Goal: Task Accomplishment & Management: Manage account settings

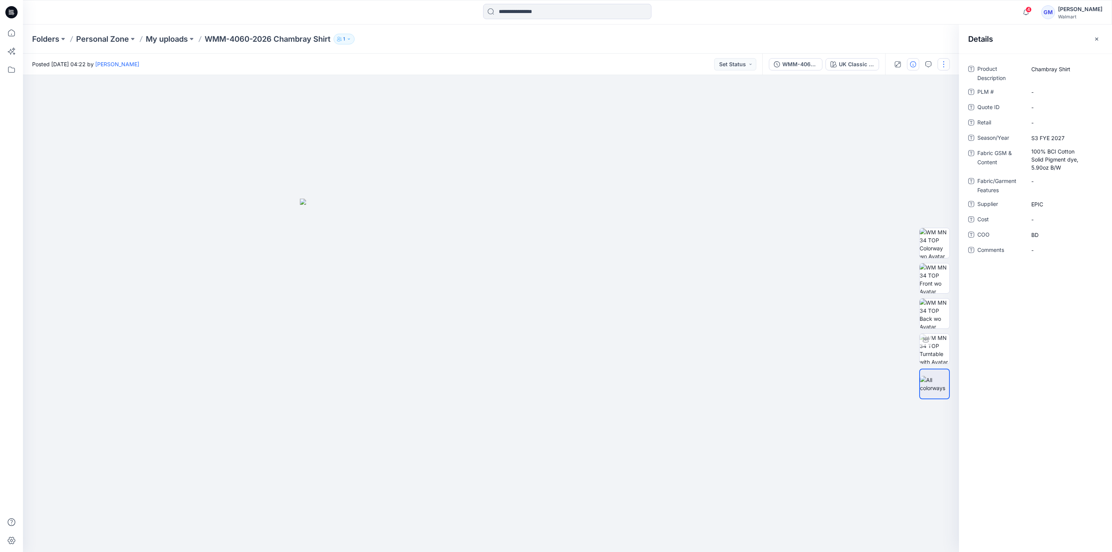
click at [948, 67] on button "button" at bounding box center [944, 64] width 12 height 12
click at [905, 104] on button "Edit" at bounding box center [912, 103] width 70 height 14
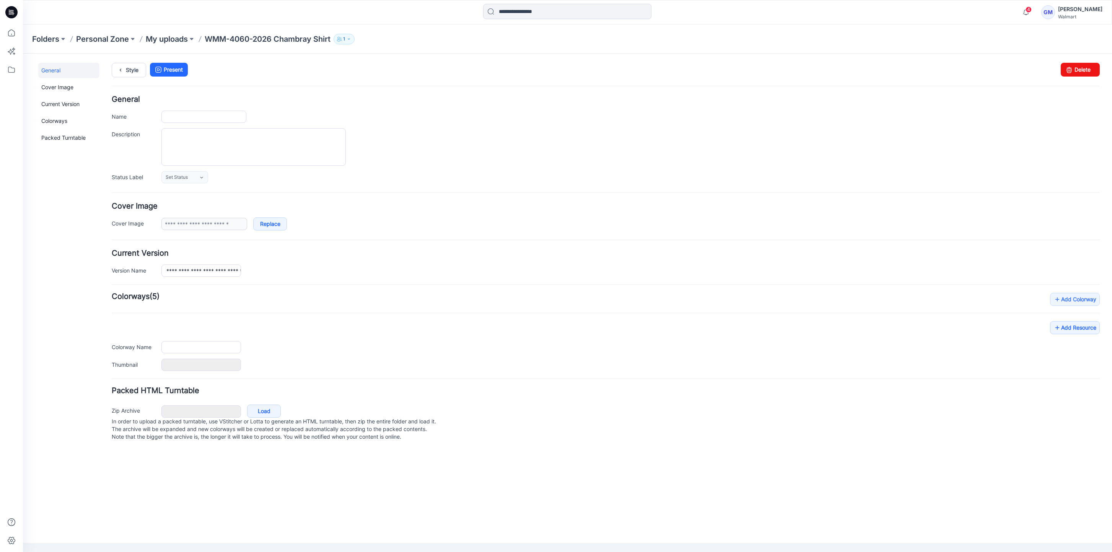
type input "**********"
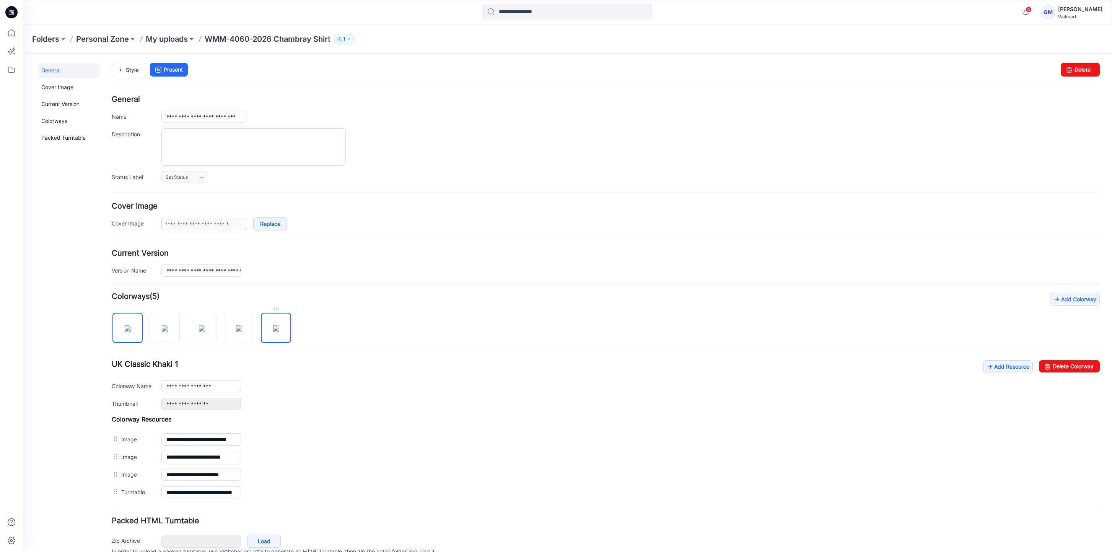
drag, startPoint x: 271, startPoint y: 333, endPoint x: 276, endPoint y: 333, distance: 5.0
click at [273, 331] on img at bounding box center [276, 328] width 6 height 6
click at [1051, 365] on link "Delete Colorway" at bounding box center [1069, 366] width 61 height 12
click at [242, 331] on img at bounding box center [239, 328] width 6 height 6
click at [1065, 367] on link "Delete Colorway" at bounding box center [1069, 366] width 61 height 12
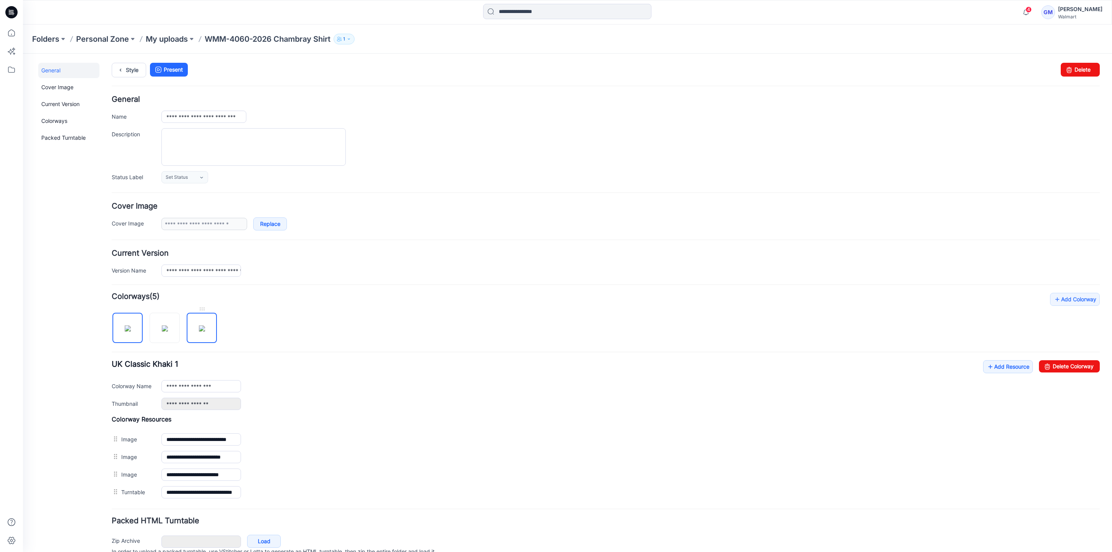
click at [205, 331] on img at bounding box center [202, 328] width 6 height 6
click at [1049, 361] on link "Delete Colorway" at bounding box center [1069, 366] width 61 height 12
click at [162, 331] on img at bounding box center [165, 328] width 6 height 6
click at [1047, 364] on link "Delete Colorway" at bounding box center [1069, 366] width 61 height 12
type input "**********"
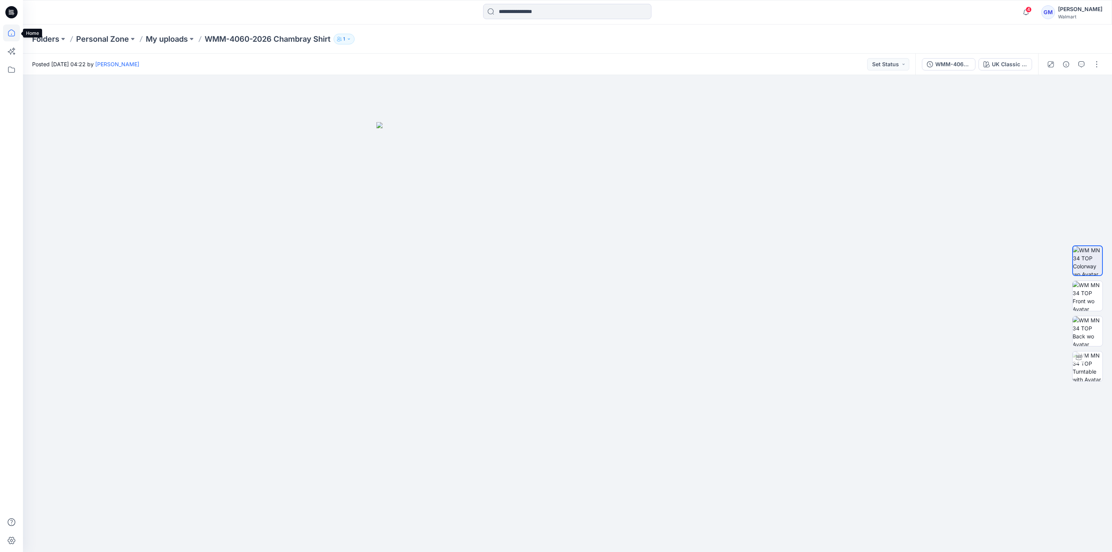
click at [15, 31] on icon at bounding box center [11, 32] width 17 height 17
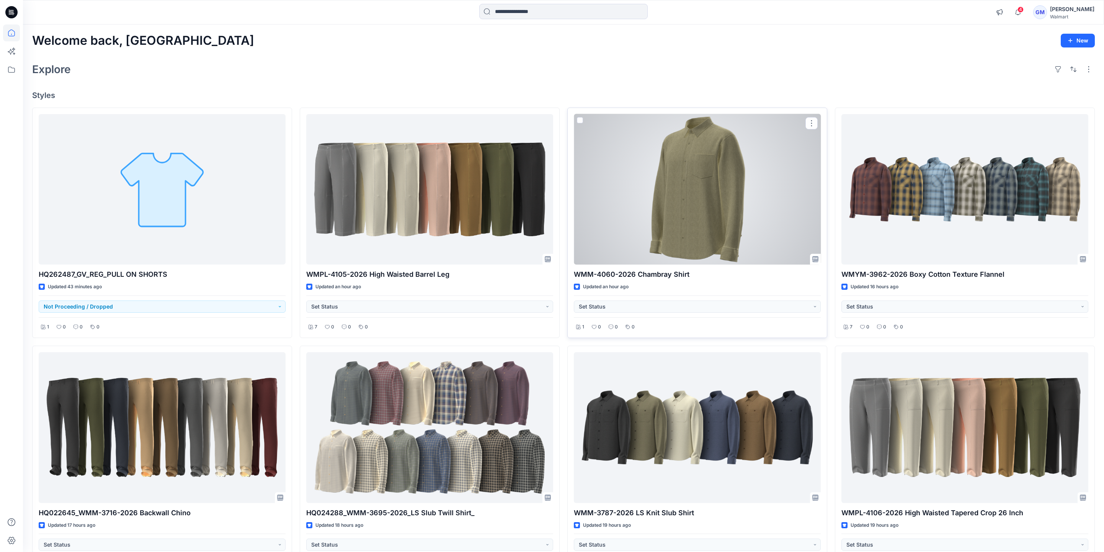
click at [679, 228] on div at bounding box center [697, 189] width 247 height 151
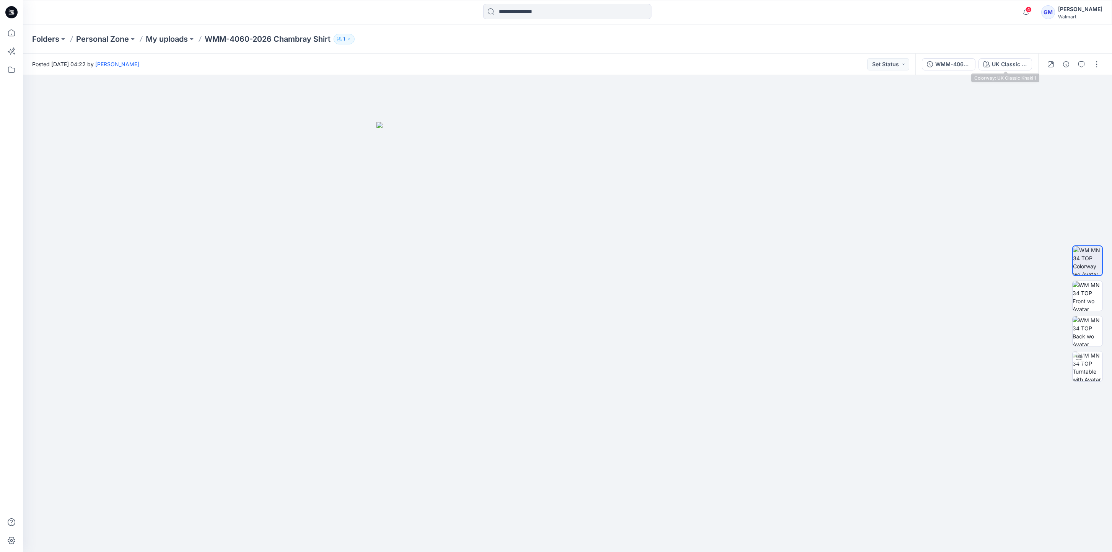
click at [1015, 70] on div "WMM-4060-2026 Chambray Shirt_Full Colorway UK Classic Khaki 1" at bounding box center [977, 64] width 123 height 21
click at [1014, 62] on div "UK Classic Khaki 1" at bounding box center [1009, 64] width 35 height 8
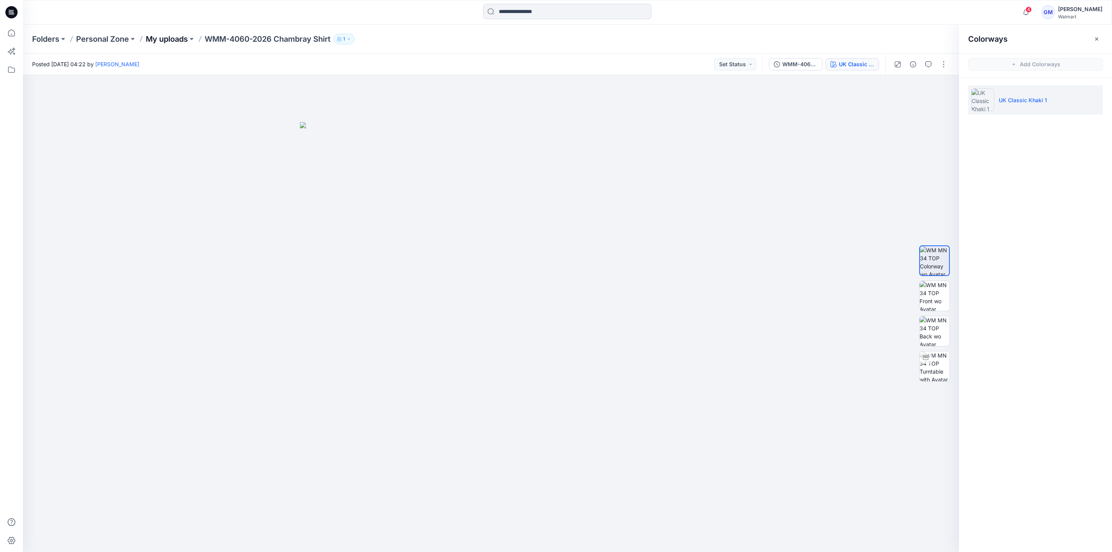
click at [173, 42] on p "My uploads" at bounding box center [167, 39] width 42 height 11
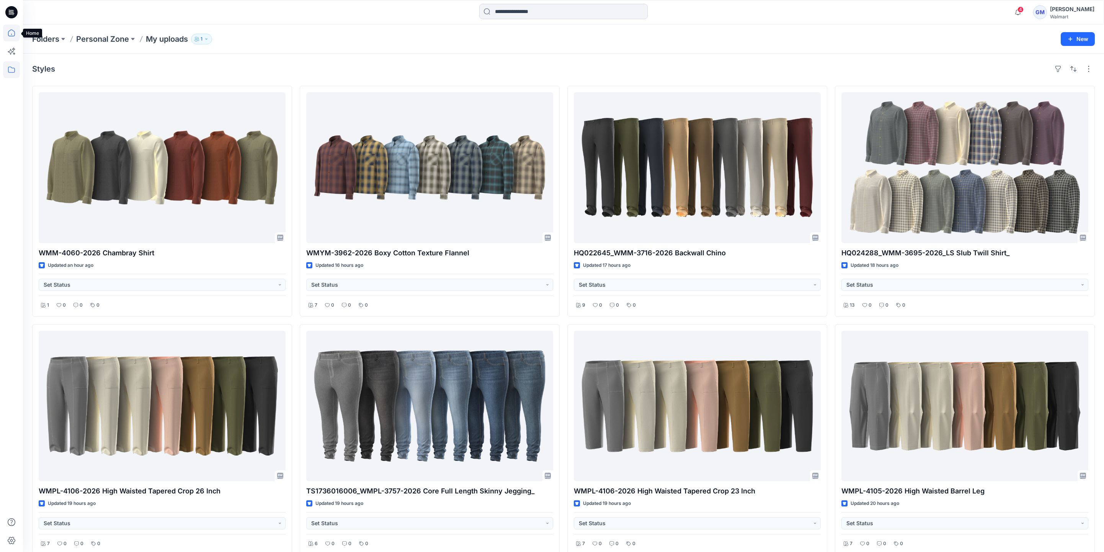
click at [10, 37] on icon at bounding box center [11, 32] width 17 height 17
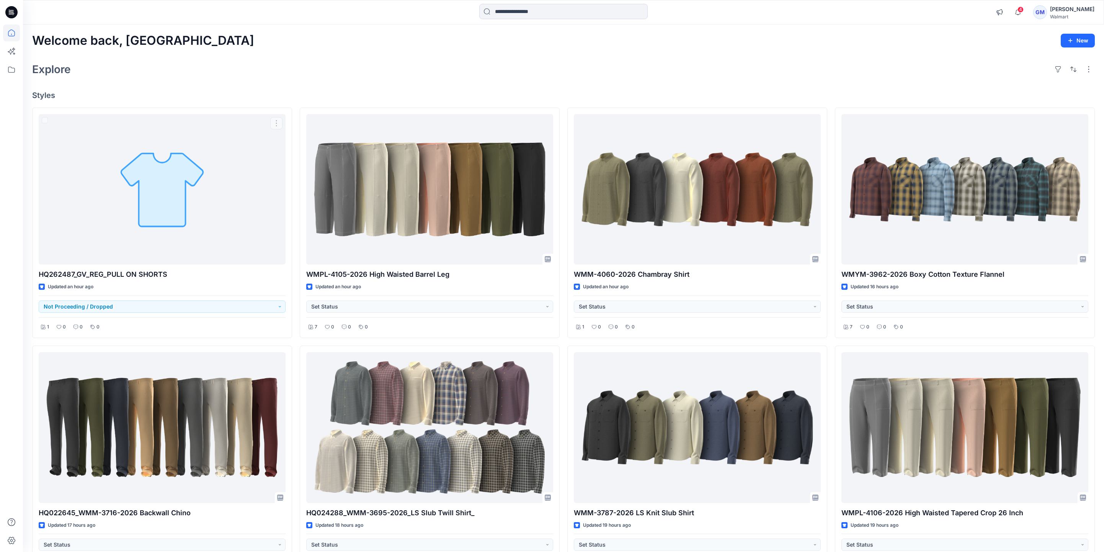
drag, startPoint x: 259, startPoint y: 80, endPoint x: 161, endPoint y: 4, distance: 124.1
click at [259, 79] on div "Welcome back, Gayan New Explore Styles HQ262487_GV_REG_PULL ON SHORTS Updated a…" at bounding box center [563, 423] width 1081 height 799
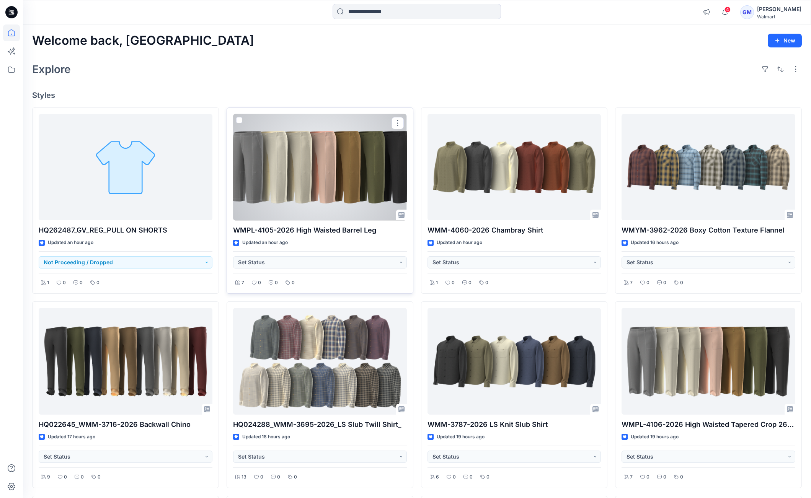
click at [359, 161] on div at bounding box center [320, 167] width 174 height 107
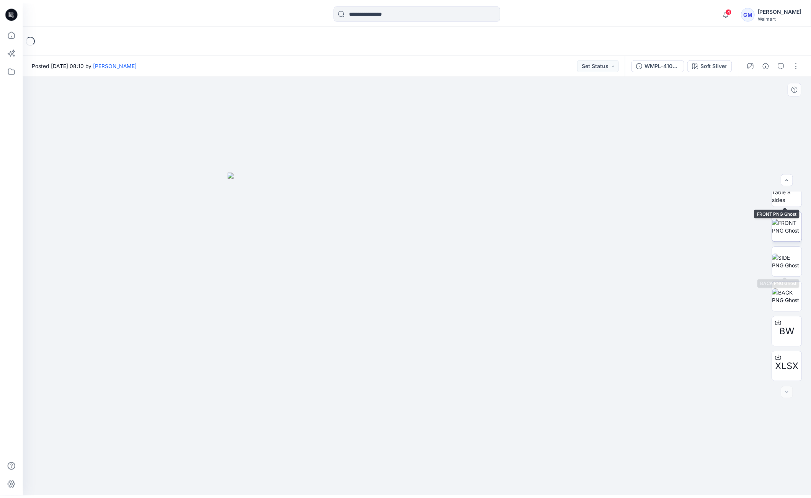
scroll to position [86, 0]
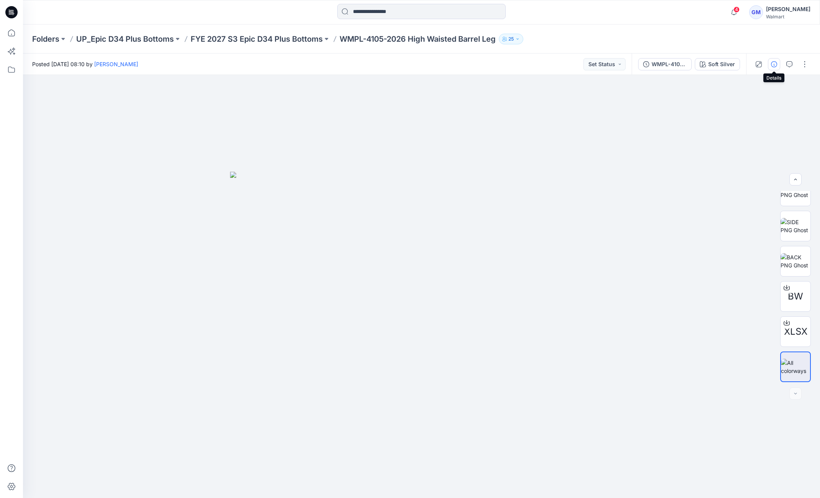
click at [773, 62] on icon "button" at bounding box center [774, 64] width 6 height 6
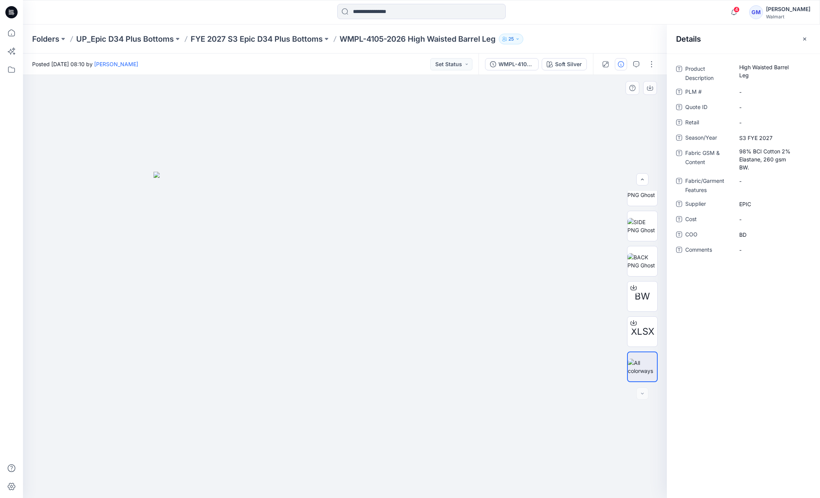
click at [427, 147] on div at bounding box center [345, 286] width 644 height 423
click at [282, 39] on p "FYE 2027 S3 Epic D34 Plus Bottoms" at bounding box center [257, 39] width 132 height 11
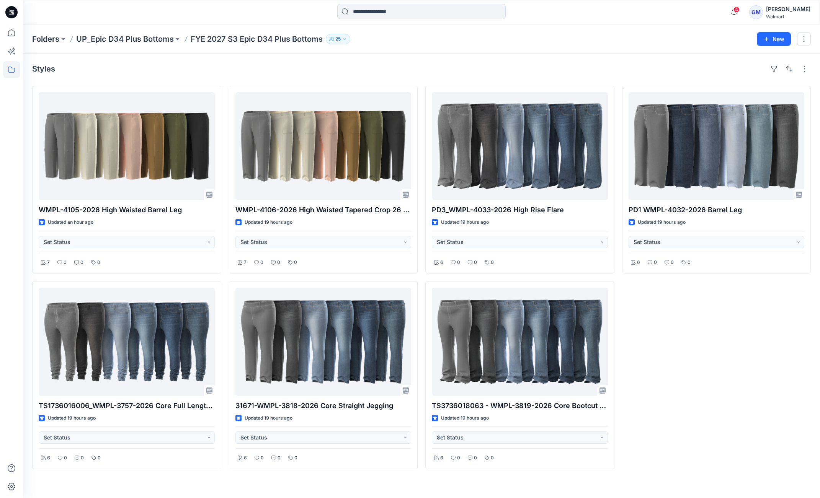
click at [486, 70] on div "Styles" at bounding box center [421, 69] width 778 height 12
click at [13, 32] on icon at bounding box center [11, 32] width 17 height 17
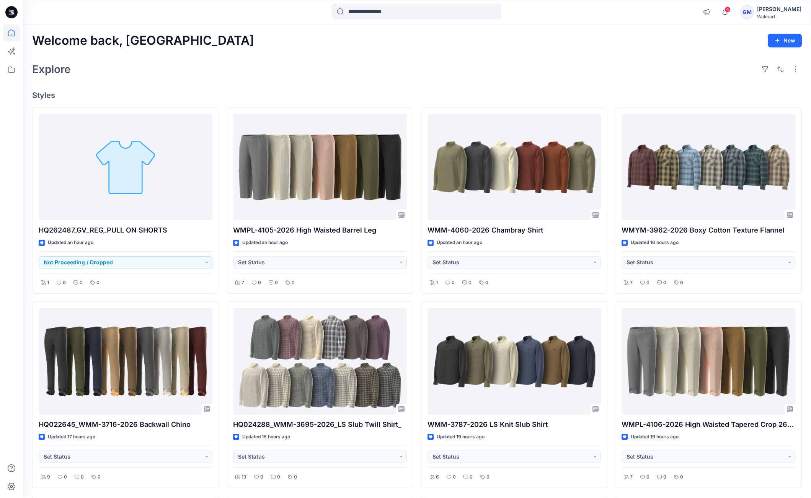
click at [530, 62] on div "Explore" at bounding box center [417, 69] width 770 height 18
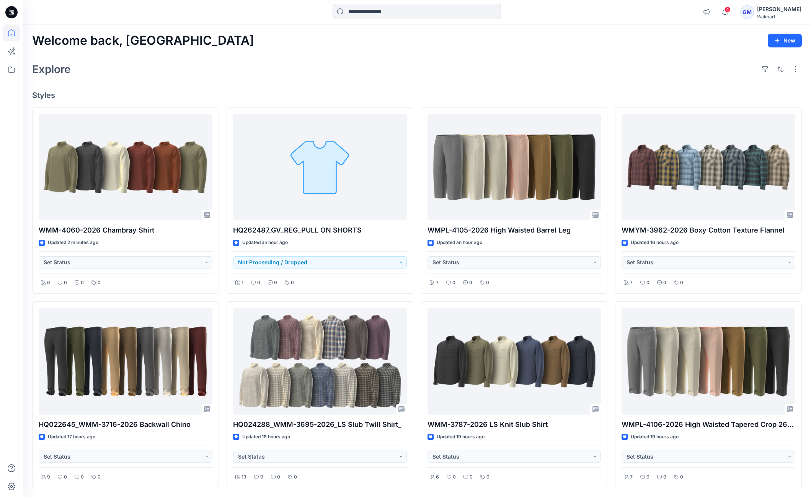
click at [280, 81] on div "Welcome back, Gayan New Explore Styles WMM-4060-2026 Chambray Shirt Updated 2 m…" at bounding box center [417, 357] width 788 height 667
